Goal: Task Accomplishment & Management: Complete application form

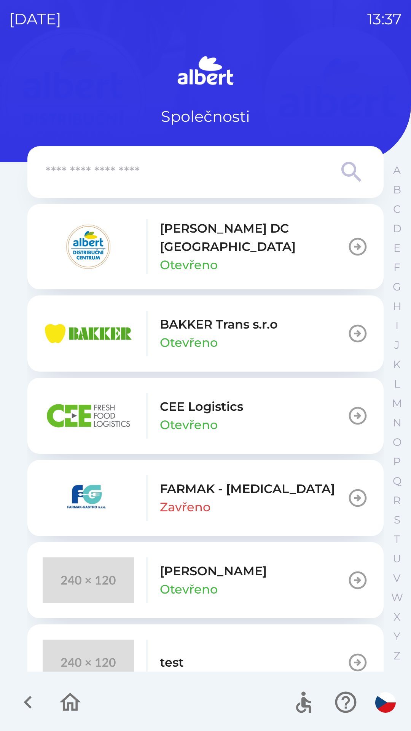
click at [256, 234] on p "[PERSON_NAME] DC [GEOGRAPHIC_DATA]" at bounding box center [253, 237] width 187 height 37
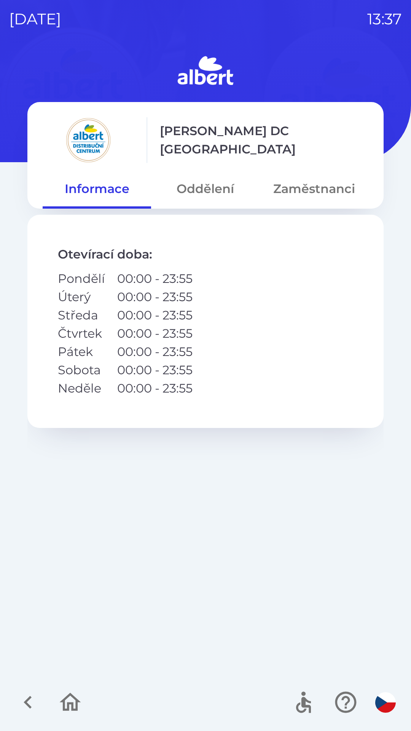
click at [306, 195] on button "Zaměstnanci" at bounding box center [314, 188] width 109 height 27
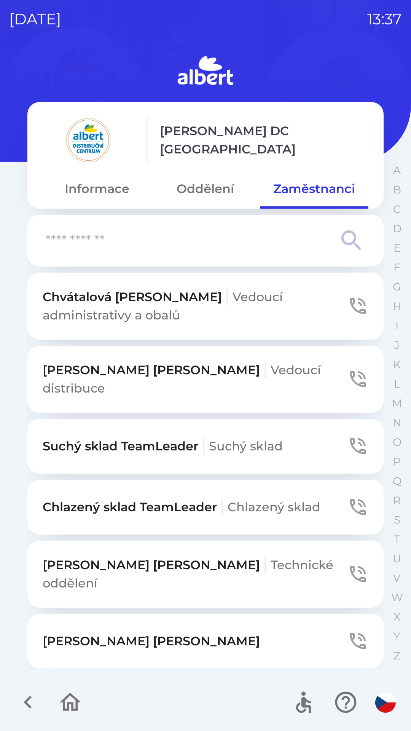
click at [189, 244] on input "text" at bounding box center [190, 240] width 289 height 21
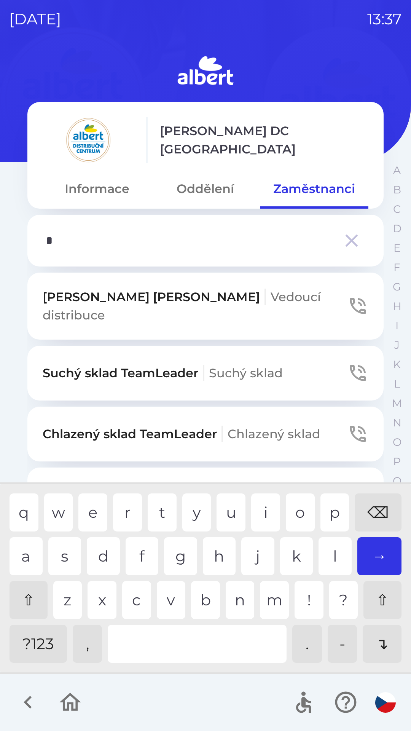
click at [63, 546] on div "s" at bounding box center [64, 556] width 33 height 38
type input "**"
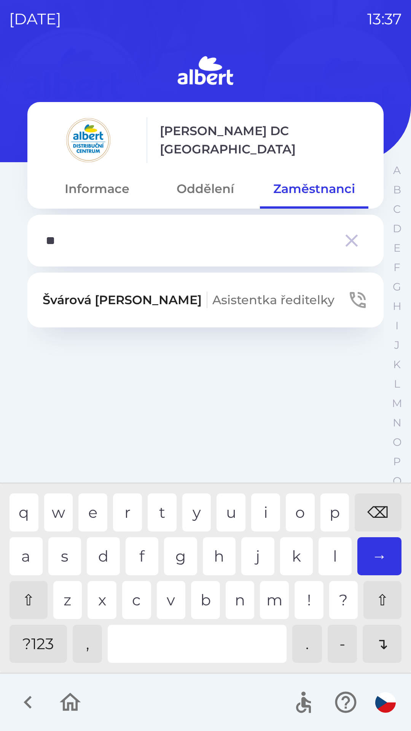
click at [164, 598] on div "v" at bounding box center [171, 600] width 29 height 38
click at [98, 302] on p "[PERSON_NAME] ředitelky" at bounding box center [189, 300] width 292 height 18
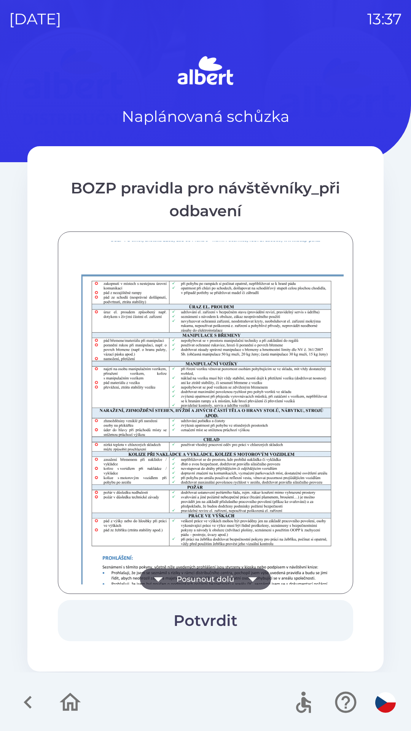
scroll to position [535, 0]
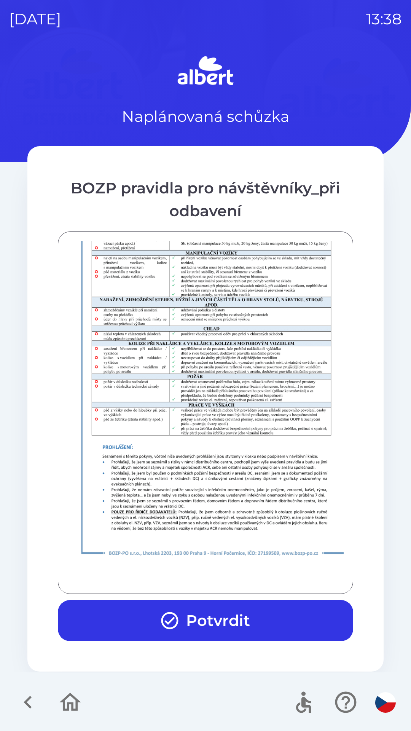
click at [233, 619] on button "Potvrdit" at bounding box center [205, 620] width 295 height 41
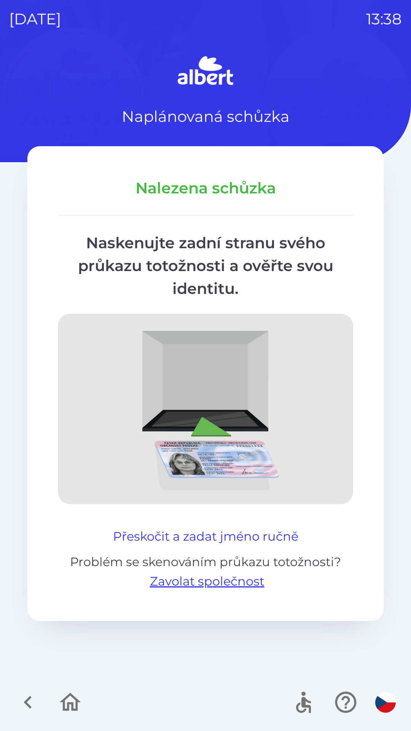
click at [242, 535] on button "Přeskočit a zadat jméno ručně" at bounding box center [206, 536] width 192 height 18
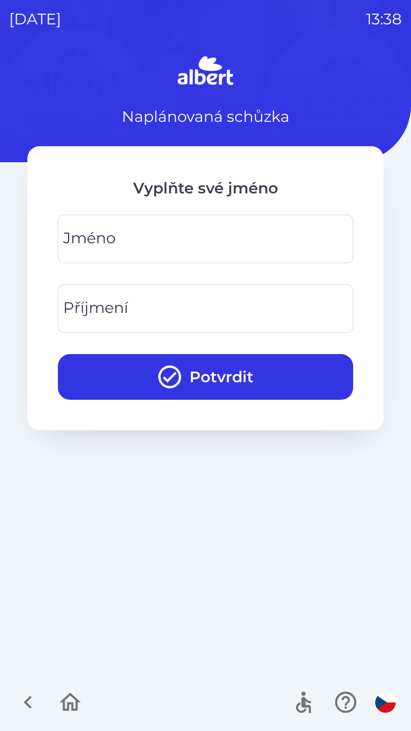
click at [137, 232] on input "Jméno" at bounding box center [205, 239] width 277 height 30
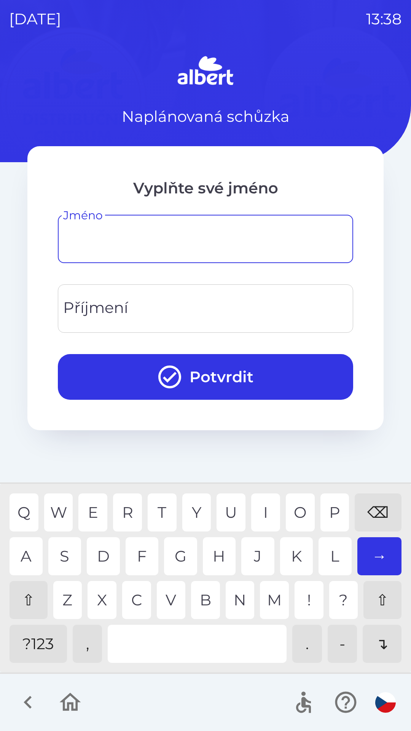
click at [31, 591] on div "⇧" at bounding box center [29, 600] width 38 height 38
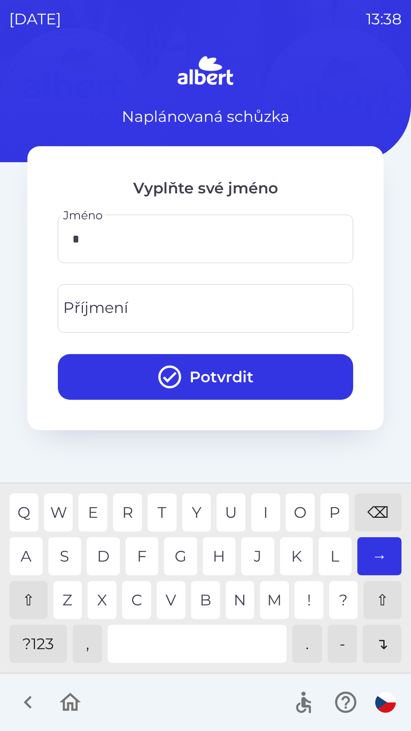
click at [331, 557] on div "L" at bounding box center [335, 556] width 33 height 38
type input "*****"
click at [152, 305] on input "Příjmení" at bounding box center [205, 309] width 277 height 30
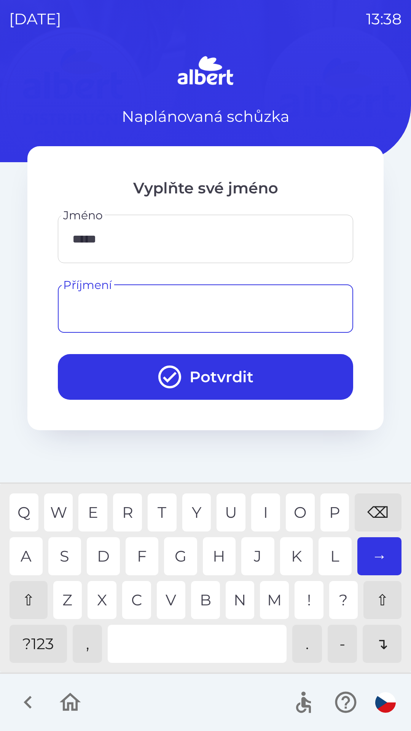
click at [29, 591] on div "⇧" at bounding box center [29, 600] width 38 height 38
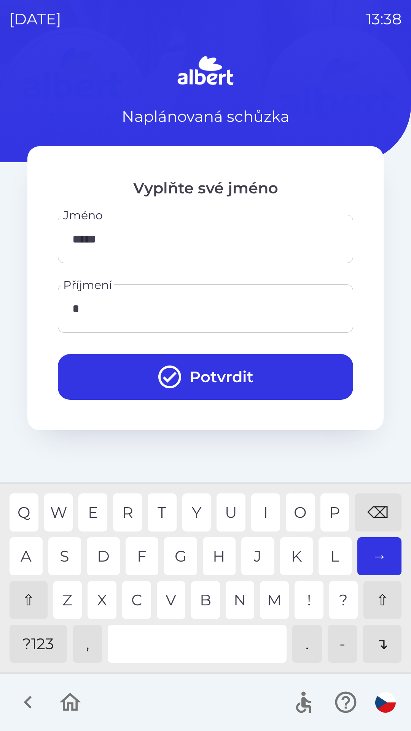
click at [287, 553] on div "K" at bounding box center [296, 556] width 33 height 38
click at [216, 552] on div "H" at bounding box center [219, 556] width 33 height 38
click at [171, 599] on div "V" at bounding box center [171, 600] width 29 height 38
click at [324, 557] on div "L" at bounding box center [335, 556] width 33 height 38
click at [371, 511] on div "⌫" at bounding box center [378, 512] width 47 height 38
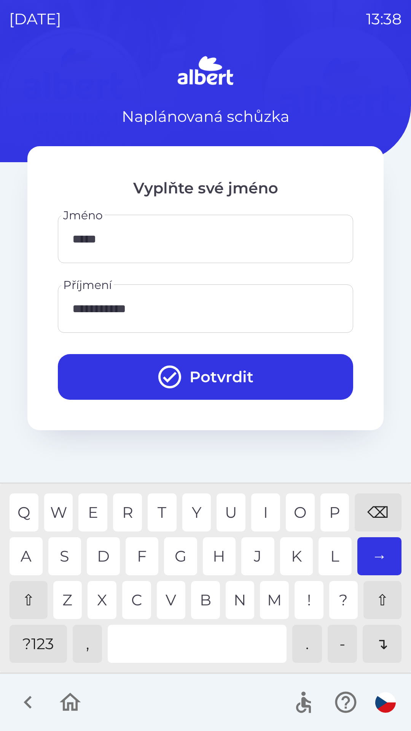
click at [371, 510] on div "⌫" at bounding box center [378, 512] width 47 height 38
type input "**********"
click at [29, 556] on div "A" at bounding box center [26, 556] width 33 height 38
click at [265, 389] on button "Potvrdit" at bounding box center [205, 377] width 295 height 46
